Goal: Communication & Community: Connect with others

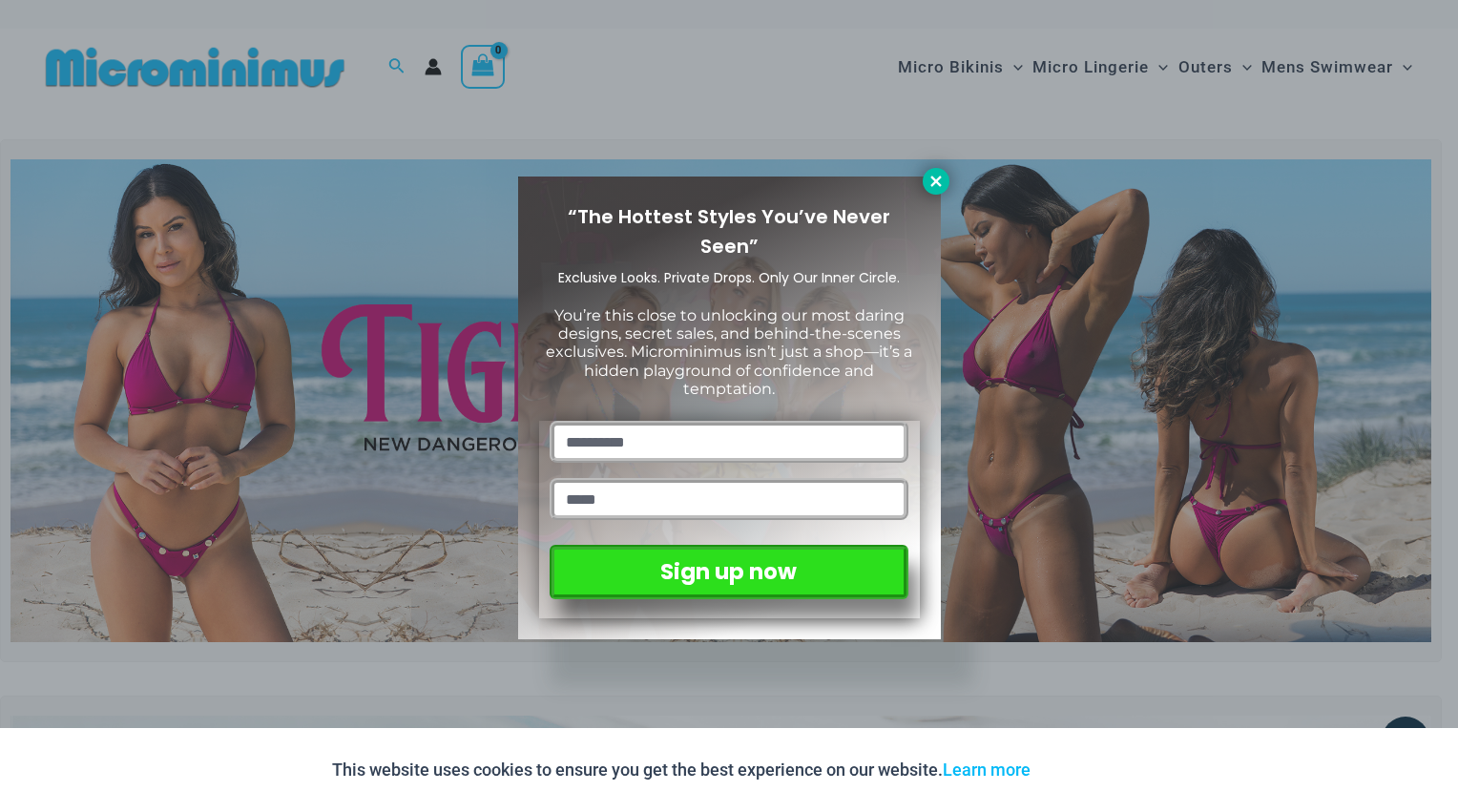
click at [937, 178] on icon at bounding box center [936, 181] width 17 height 17
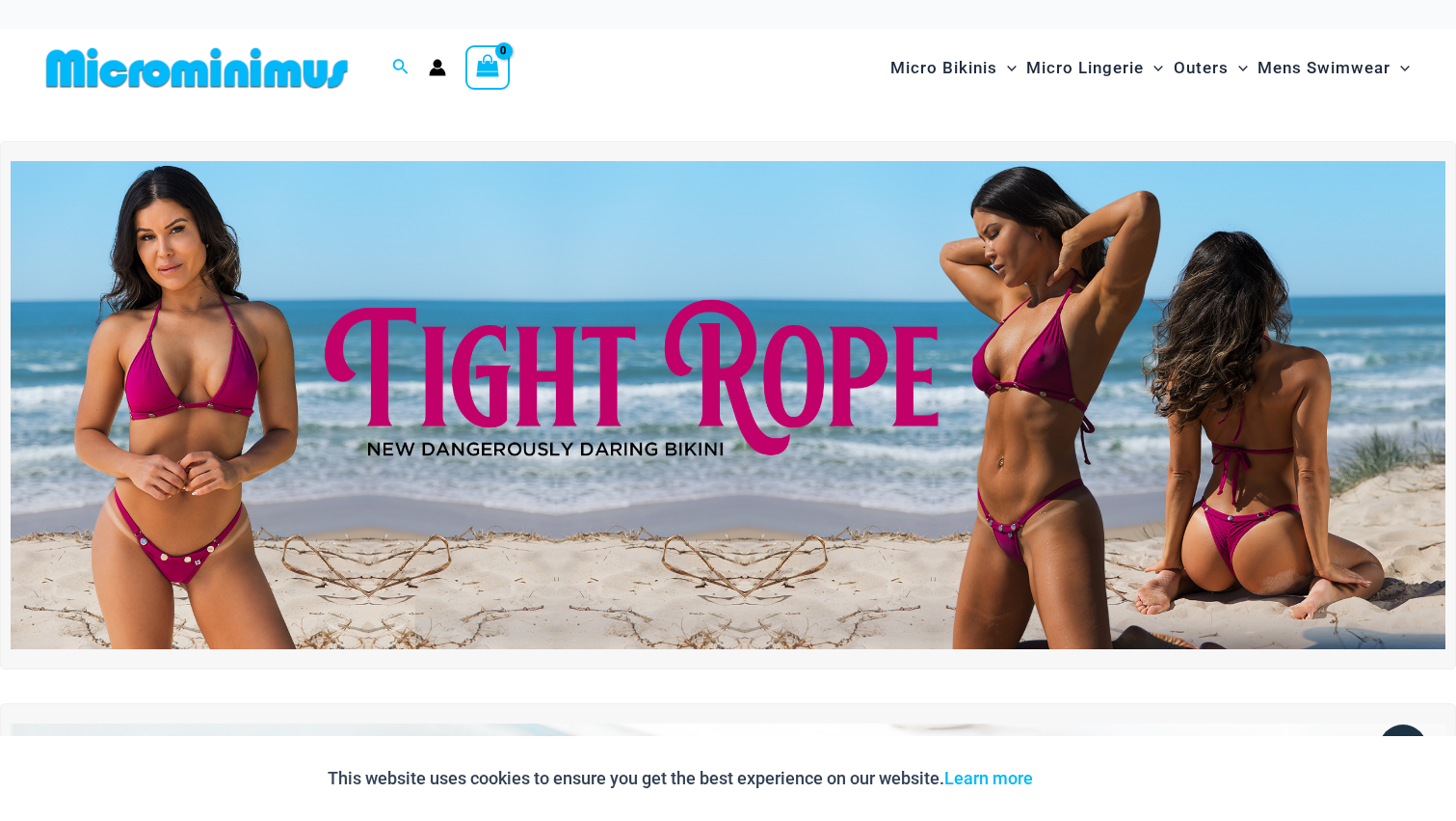
click at [294, 65] on img at bounding box center [197, 67] width 317 height 44
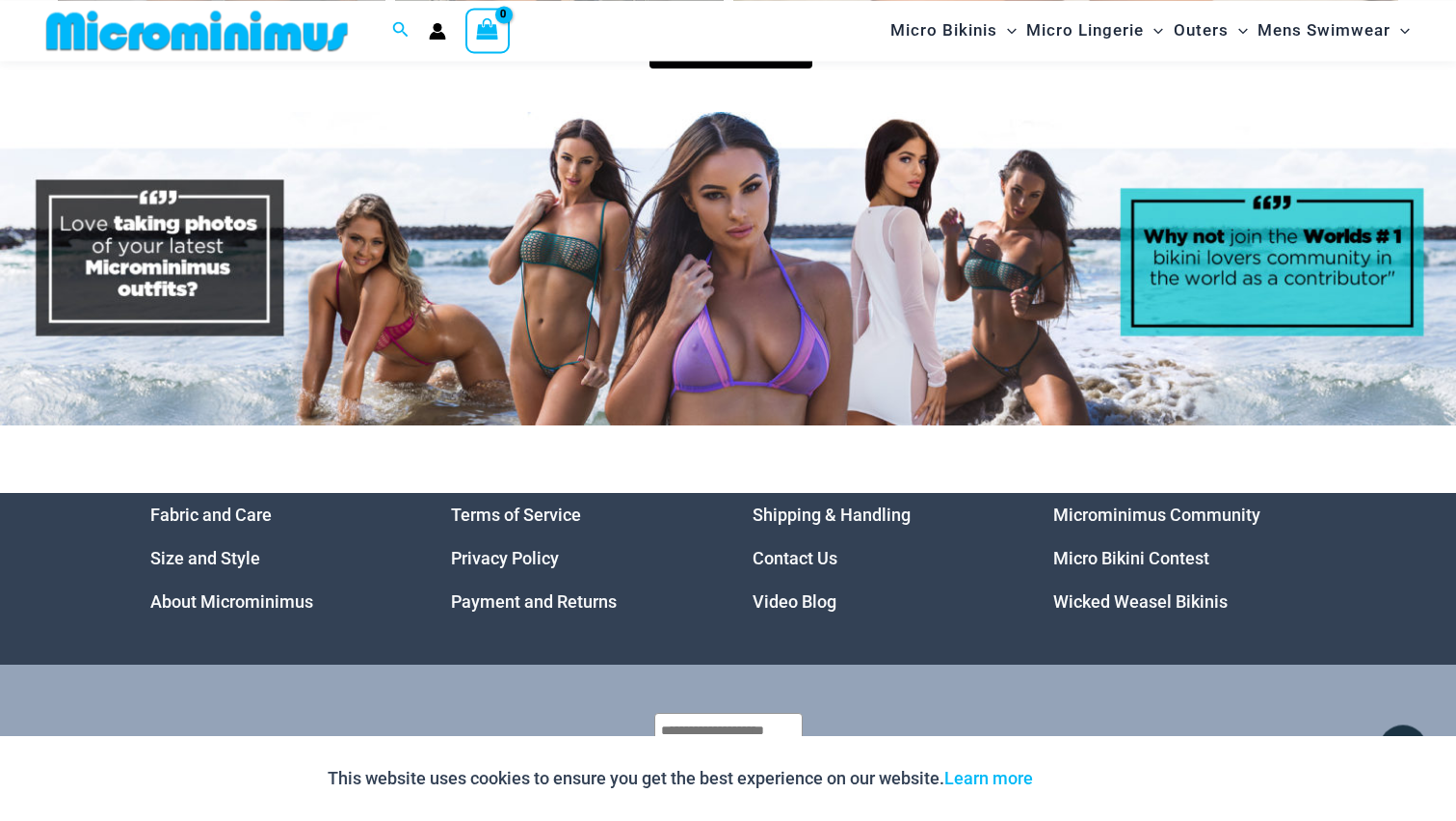
scroll to position [9118, 0]
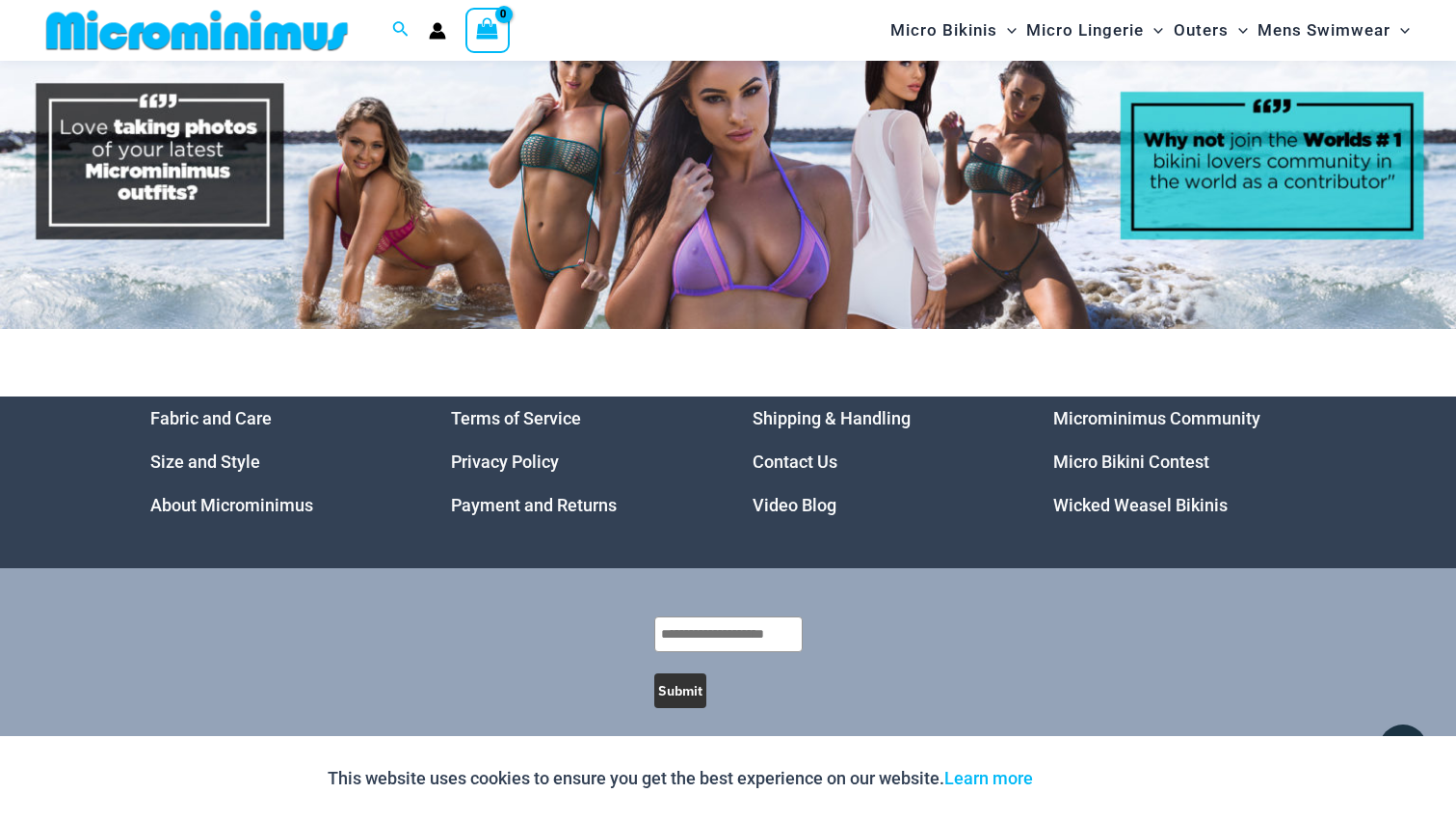
click at [1209, 396] on li "Microminimus Community" at bounding box center [1180, 417] width 253 height 44
click at [1206, 408] on link "Microminimus Community" at bounding box center [1157, 417] width 208 height 20
